Goal: Find specific page/section

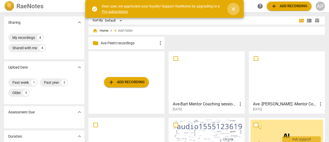
click at [235, 8] on span "close" at bounding box center [233, 9] width 6 height 6
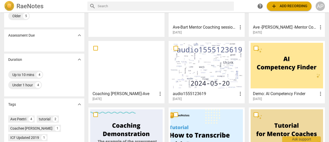
scroll to position [77, 0]
click at [282, 71] on div at bounding box center [287, 65] width 73 height 46
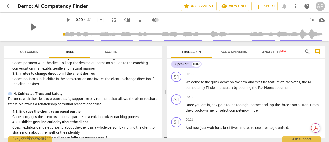
scroll to position [103, 0]
click at [6, 5] on span "arrow_back" at bounding box center [9, 6] width 6 height 6
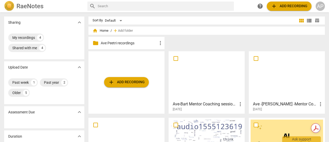
click at [198, 76] on div at bounding box center [206, 76] width 73 height 46
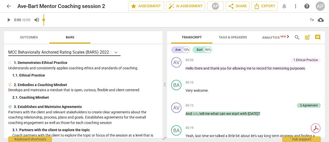
click at [117, 52] on icon at bounding box center [115, 52] width 5 height 5
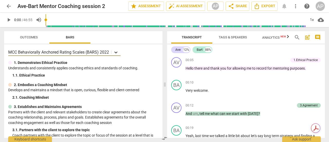
click at [116, 53] on icon at bounding box center [115, 52] width 3 height 2
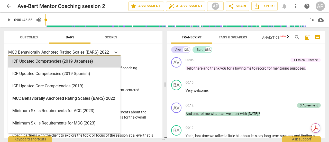
scroll to position [76, 0]
click at [10, 6] on span "arrow_back" at bounding box center [9, 6] width 6 height 6
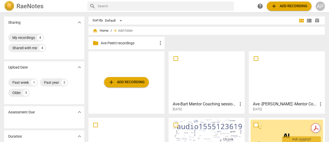
click at [203, 79] on div at bounding box center [206, 76] width 73 height 46
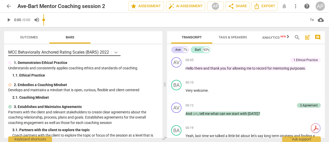
click at [116, 52] on icon at bounding box center [115, 52] width 5 height 5
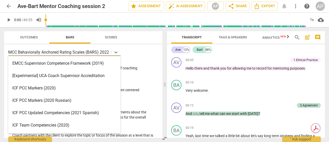
click at [75, 63] on div "EMCC Supervision Competence Framework (2019)" at bounding box center [64, 63] width 112 height 12
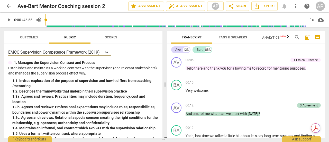
click at [109, 55] on div at bounding box center [106, 51] width 9 height 7
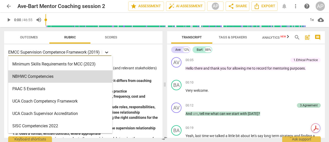
click at [108, 51] on icon at bounding box center [106, 52] width 5 height 5
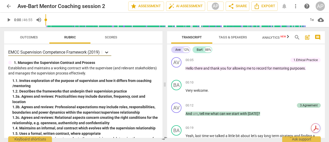
click at [108, 52] on icon at bounding box center [106, 52] width 5 height 5
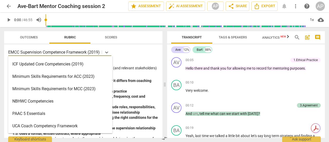
scroll to position [122, 0]
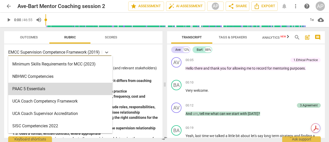
click at [153, 52] on div "16 results available. Use Up and Down to choose options, press Enter to select …" at bounding box center [83, 51] width 150 height 7
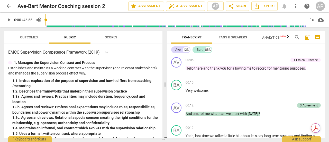
click at [9, 4] on span "arrow_back" at bounding box center [9, 6] width 6 height 6
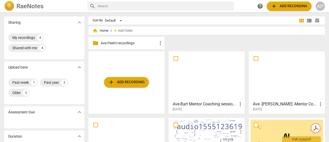
click at [196, 69] on div at bounding box center [206, 76] width 73 height 46
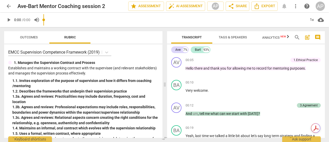
click at [107, 37] on div "Outcomes Rubric" at bounding box center [83, 37] width 150 height 12
click at [107, 52] on icon at bounding box center [106, 52] width 5 height 5
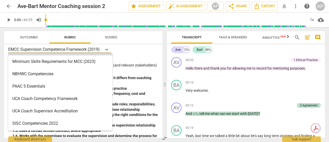
scroll to position [3, 0]
click at [35, 47] on p "EMCC Supervision Competence Framework (2019)" at bounding box center [54, 49] width 92 height 6
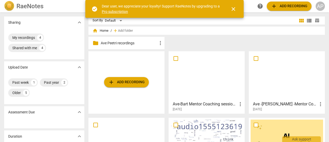
click at [264, 130] on div at bounding box center [287, 142] width 73 height 46
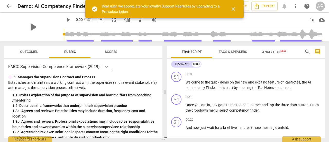
click at [108, 0] on body "arrow_back Demo: AI Competency Finder star Assessment visibility View only Expo…" at bounding box center [164, 0] width 329 height 0
click at [234, 8] on span "close" at bounding box center [233, 9] width 6 height 6
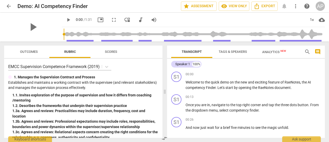
click at [116, 52] on span "Scores" at bounding box center [111, 52] width 12 height 4
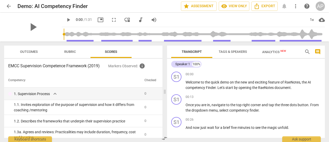
click at [68, 52] on span "Rubric" at bounding box center [70, 52] width 12 height 4
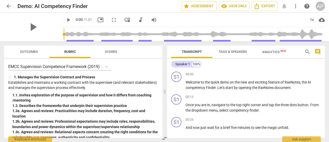
click at [21, 51] on span "Outcomes" at bounding box center [29, 52] width 18 height 4
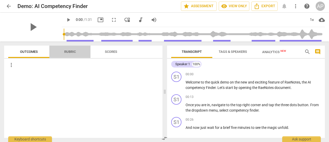
click at [71, 51] on span "Rubric" at bounding box center [70, 52] width 12 height 4
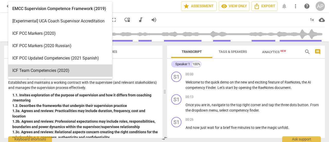
click at [107, 0] on body "arrow_back Demo: AI Competency Finder star Assessment visibility View only Expo…" at bounding box center [164, 0] width 329 height 0
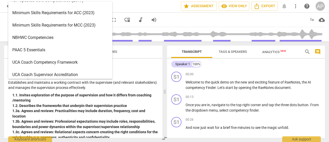
scroll to position [122, 0]
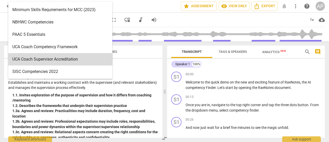
click at [137, 62] on div "16 results available. Use Up and Down to choose options, press Enter to select …" at bounding box center [83, 98] width 158 height 79
